Goal: Information Seeking & Learning: Understand process/instructions

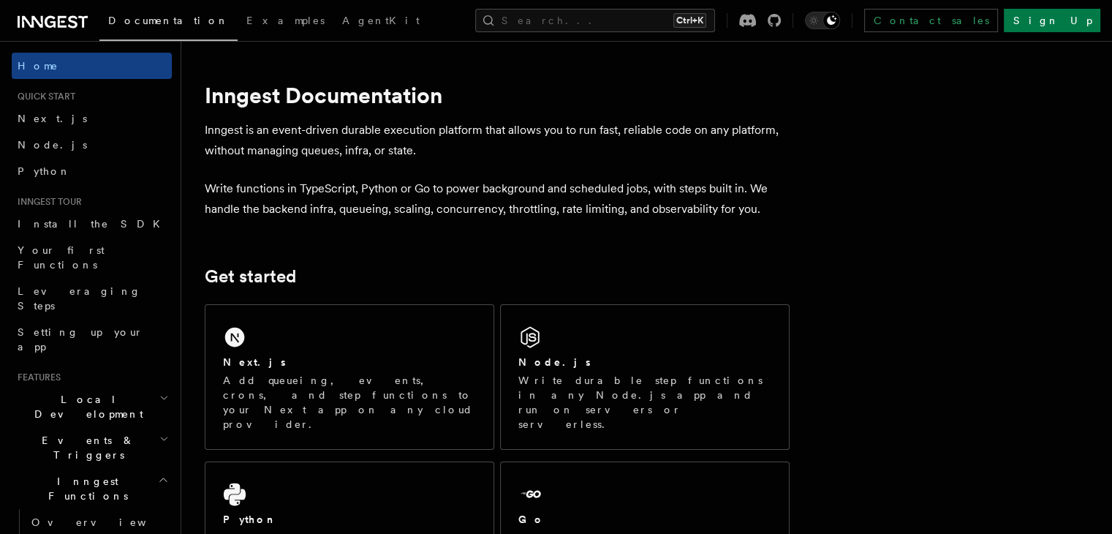
click at [430, 352] on div "Next.js Add queueing, events, crons, and step functions to your Next app on any…" at bounding box center [349, 377] width 288 height 144
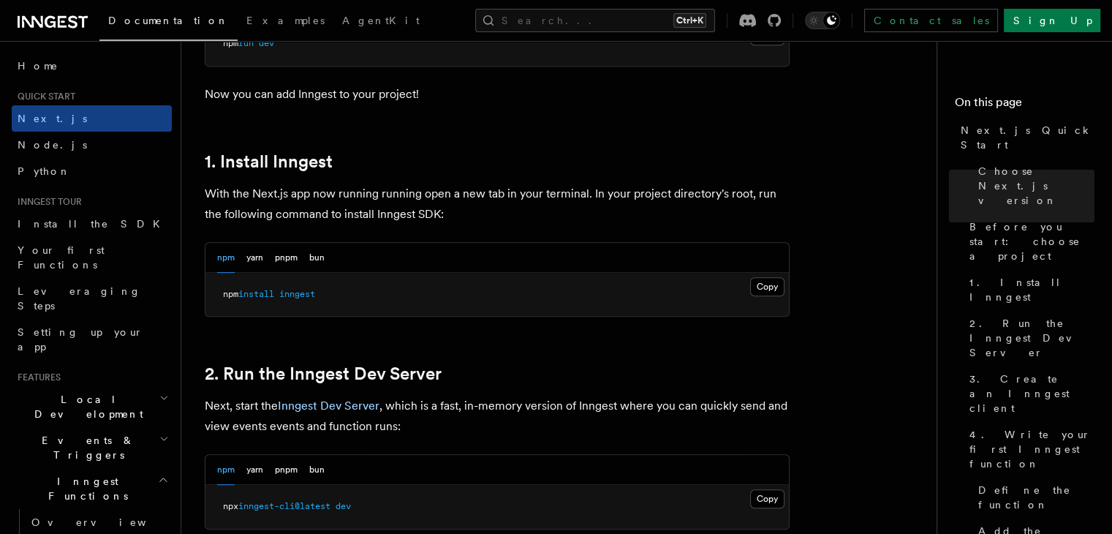
scroll to position [731, 0]
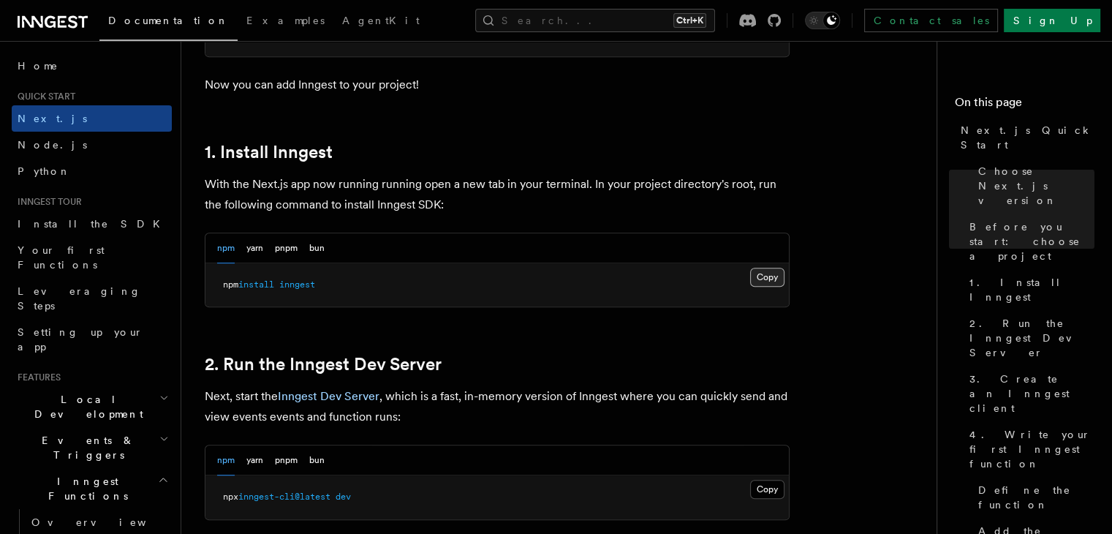
click at [764, 273] on button "Copy Copied" at bounding box center [767, 277] width 34 height 19
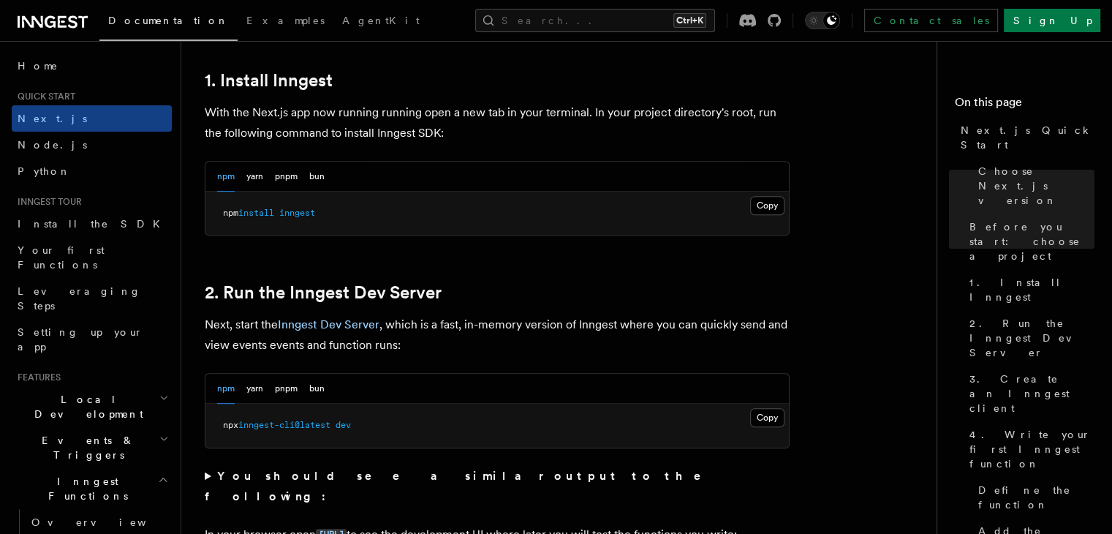
scroll to position [877, 0]
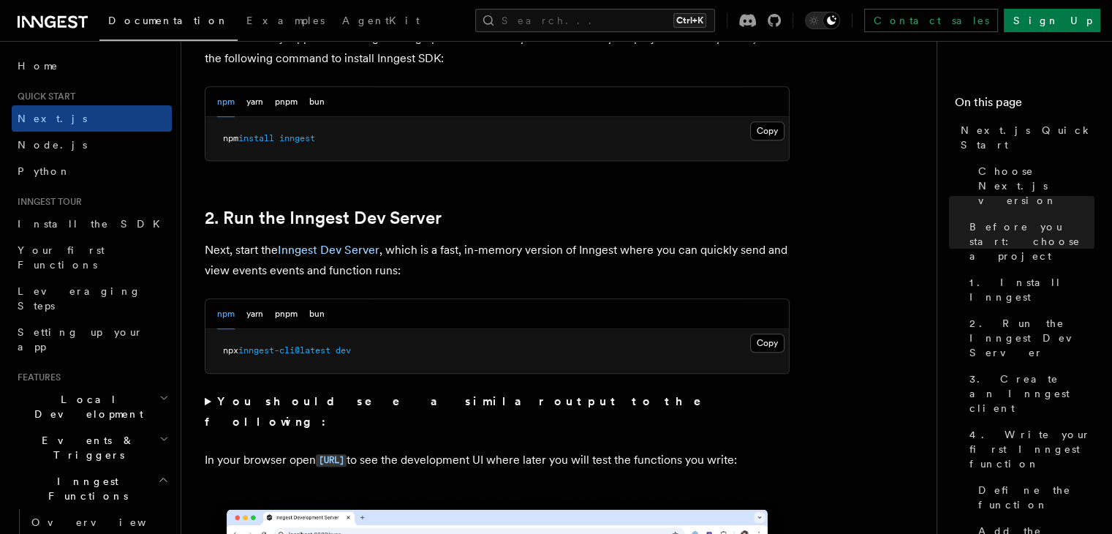
drag, startPoint x: 772, startPoint y: 339, endPoint x: 783, endPoint y: 366, distance: 29.2
click at [772, 340] on button "Copy Copied" at bounding box center [767, 342] width 34 height 19
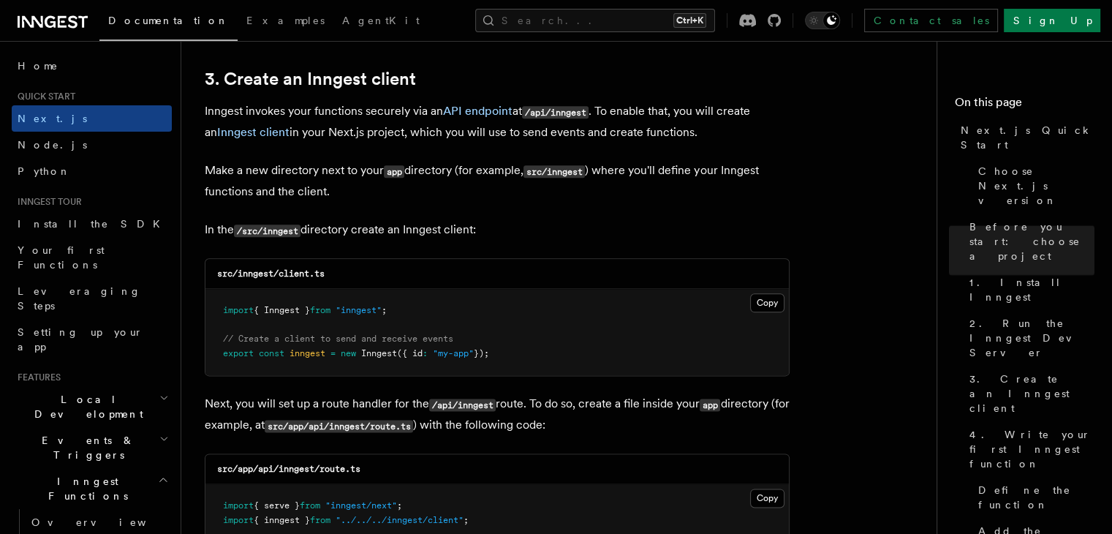
scroll to position [1754, 0]
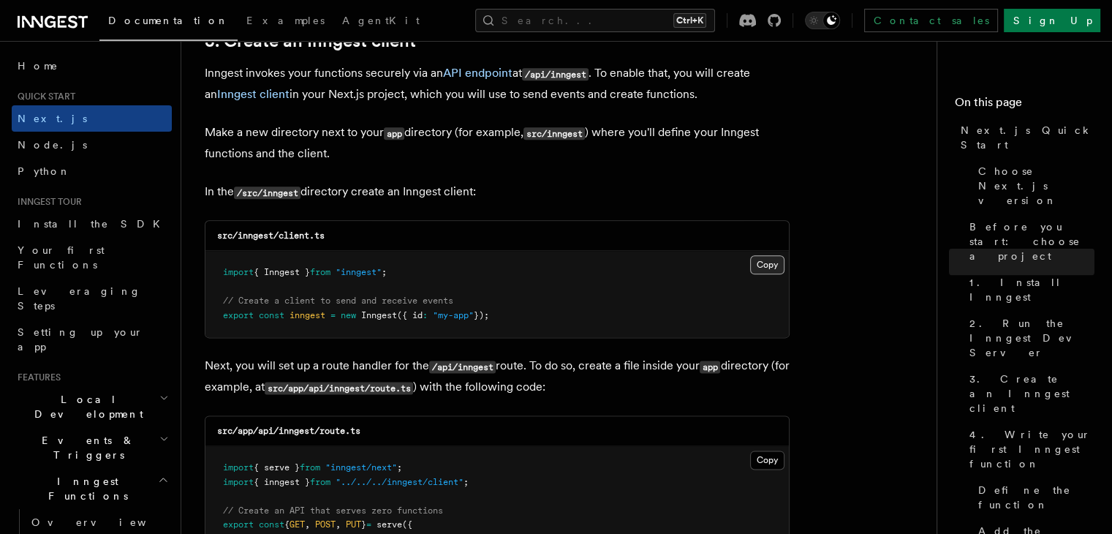
click at [750, 265] on button "Copy Copied" at bounding box center [767, 264] width 34 height 19
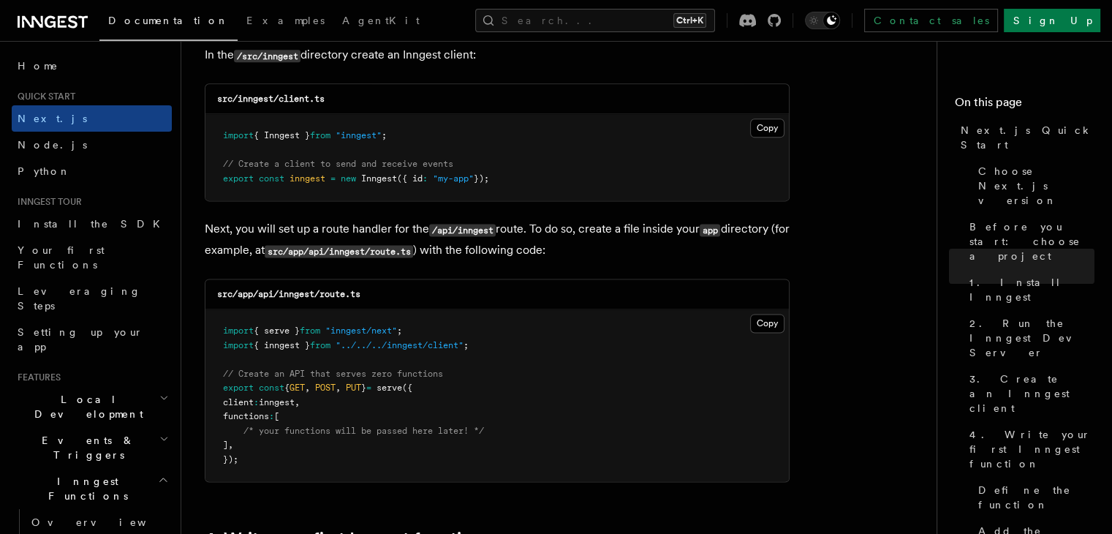
scroll to position [1900, 0]
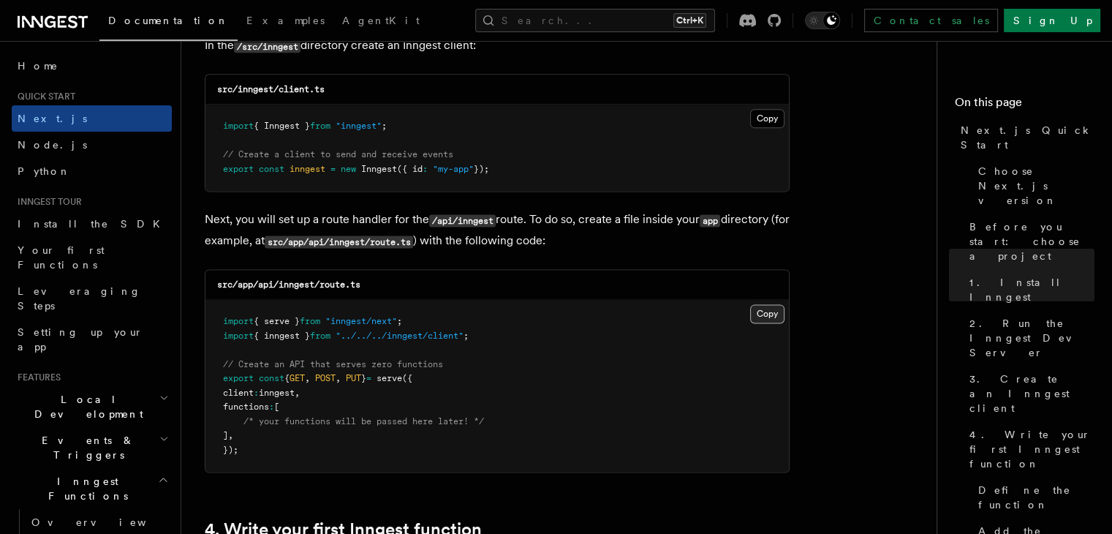
click at [764, 315] on button "Copy Copied" at bounding box center [767, 313] width 34 height 19
click at [772, 309] on button "Copy Copied" at bounding box center [767, 313] width 34 height 19
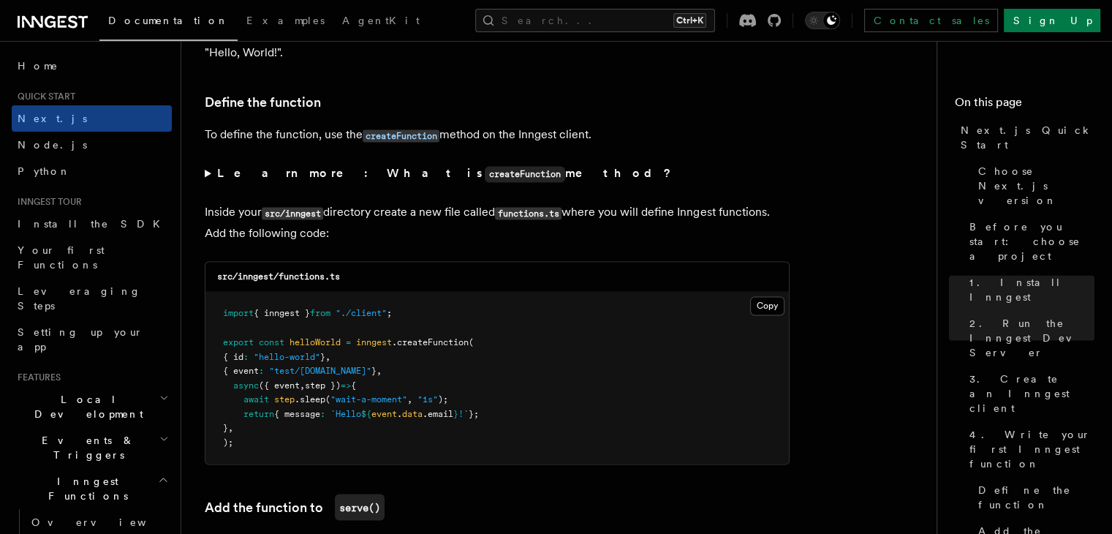
scroll to position [2485, 0]
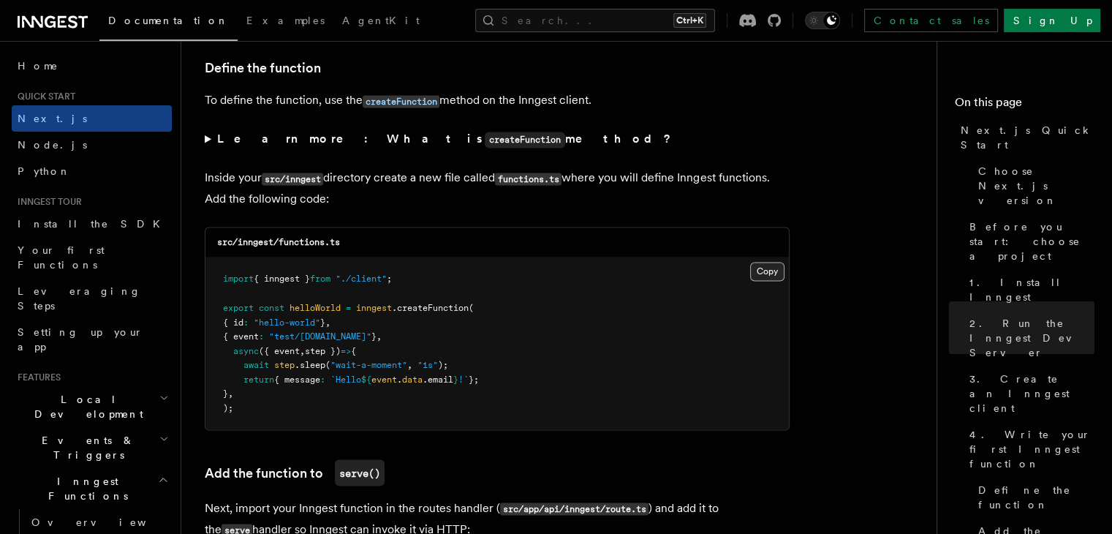
click at [765, 276] on button "Copy Copied" at bounding box center [767, 271] width 34 height 19
